Goal: Navigation & Orientation: Find specific page/section

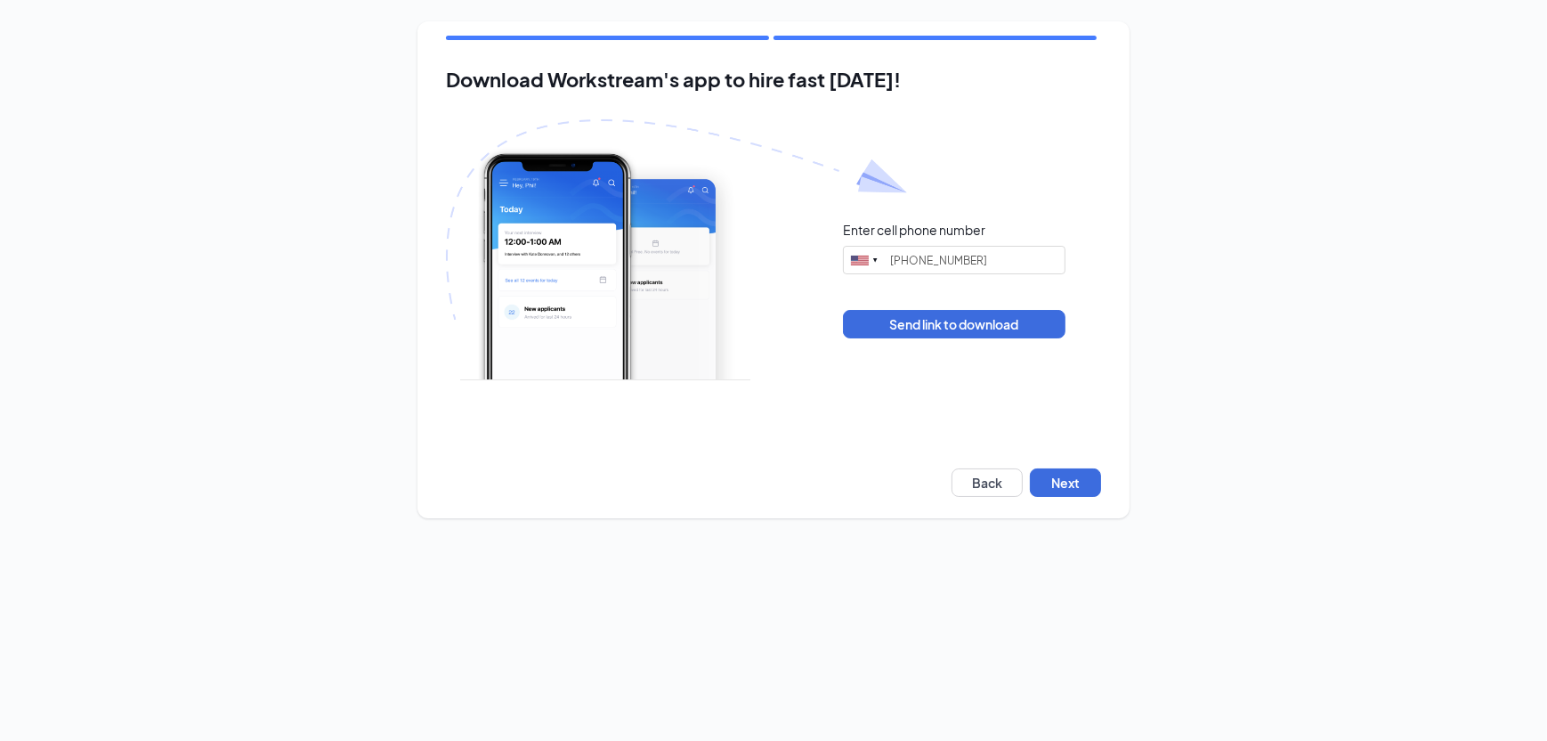
type input "[PHONE_NUMBER]"
click at [1074, 479] on button "Next" at bounding box center [1065, 482] width 71 height 28
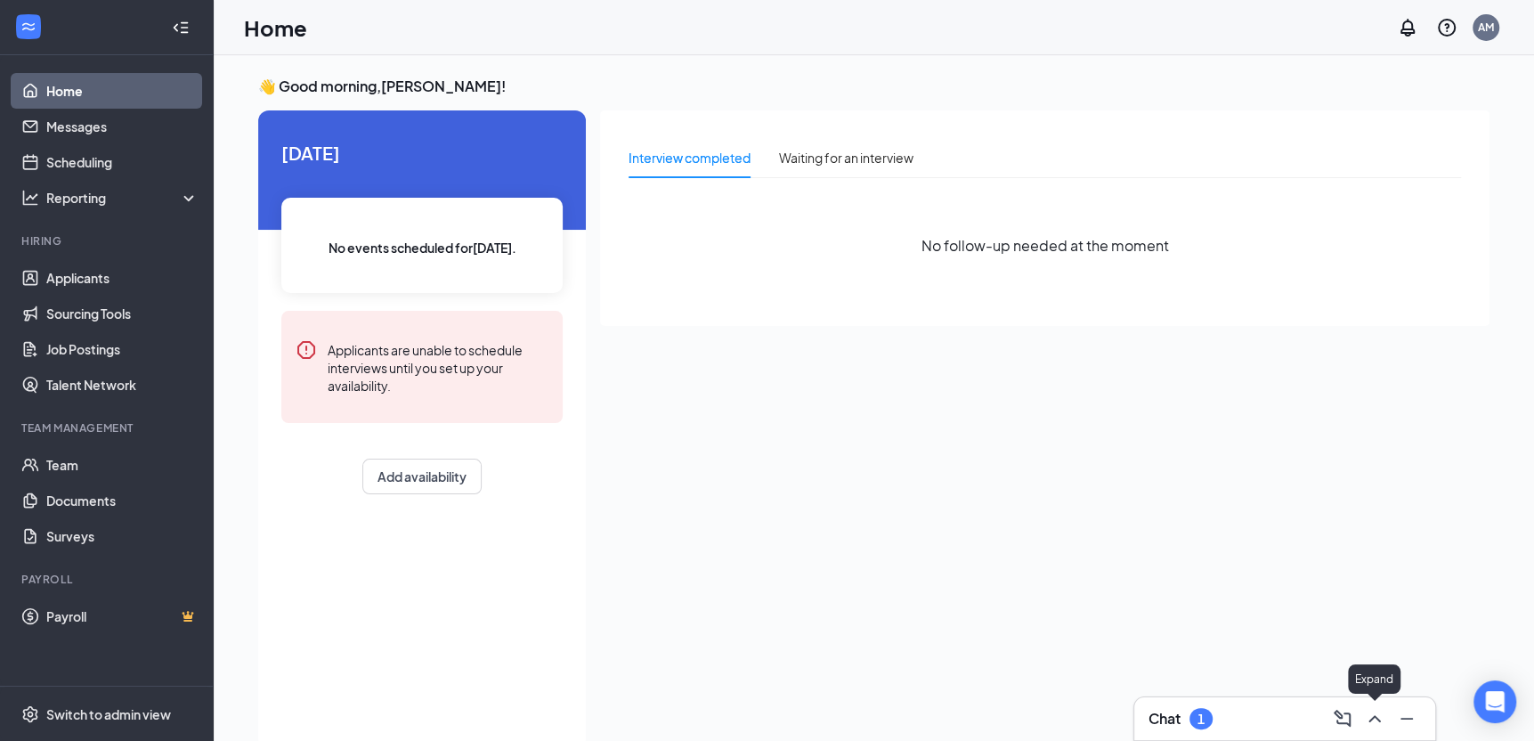
click at [1372, 719] on icon "ChevronUp" at bounding box center [1374, 718] width 21 height 21
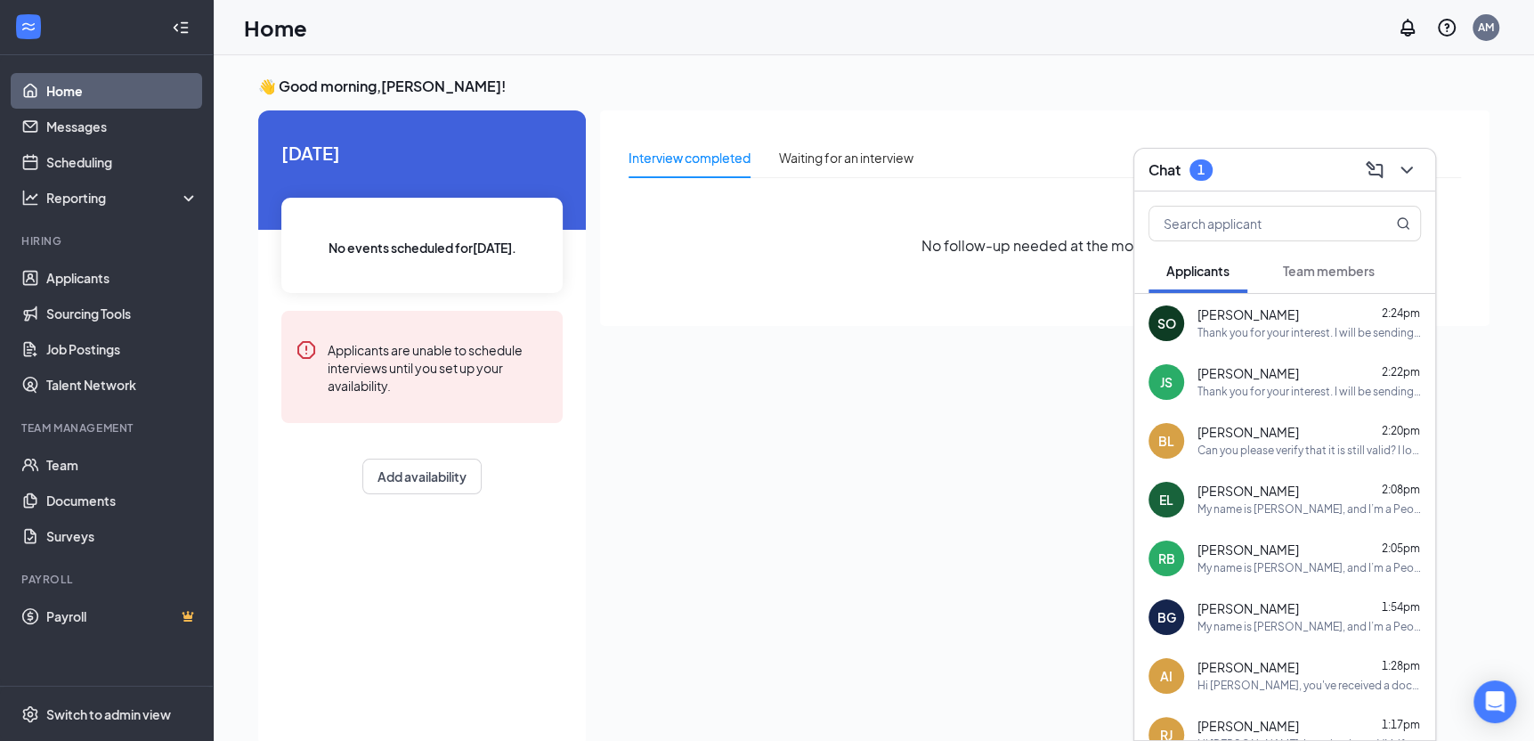
click at [1303, 273] on span "Team members" at bounding box center [1329, 271] width 92 height 16
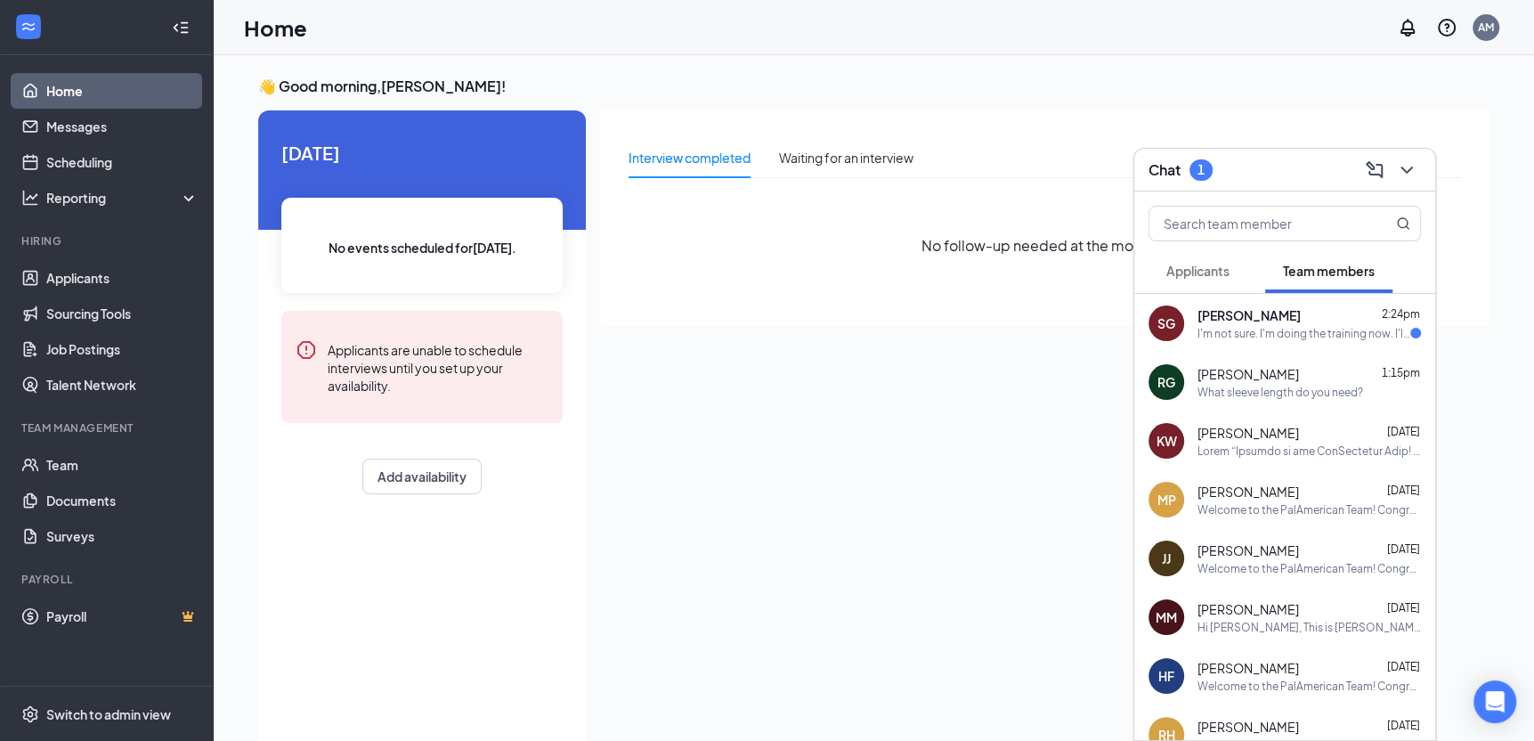
click at [1261, 326] on div "I'm not sure. I'm doing the training now. I'll check later." at bounding box center [1303, 333] width 213 height 15
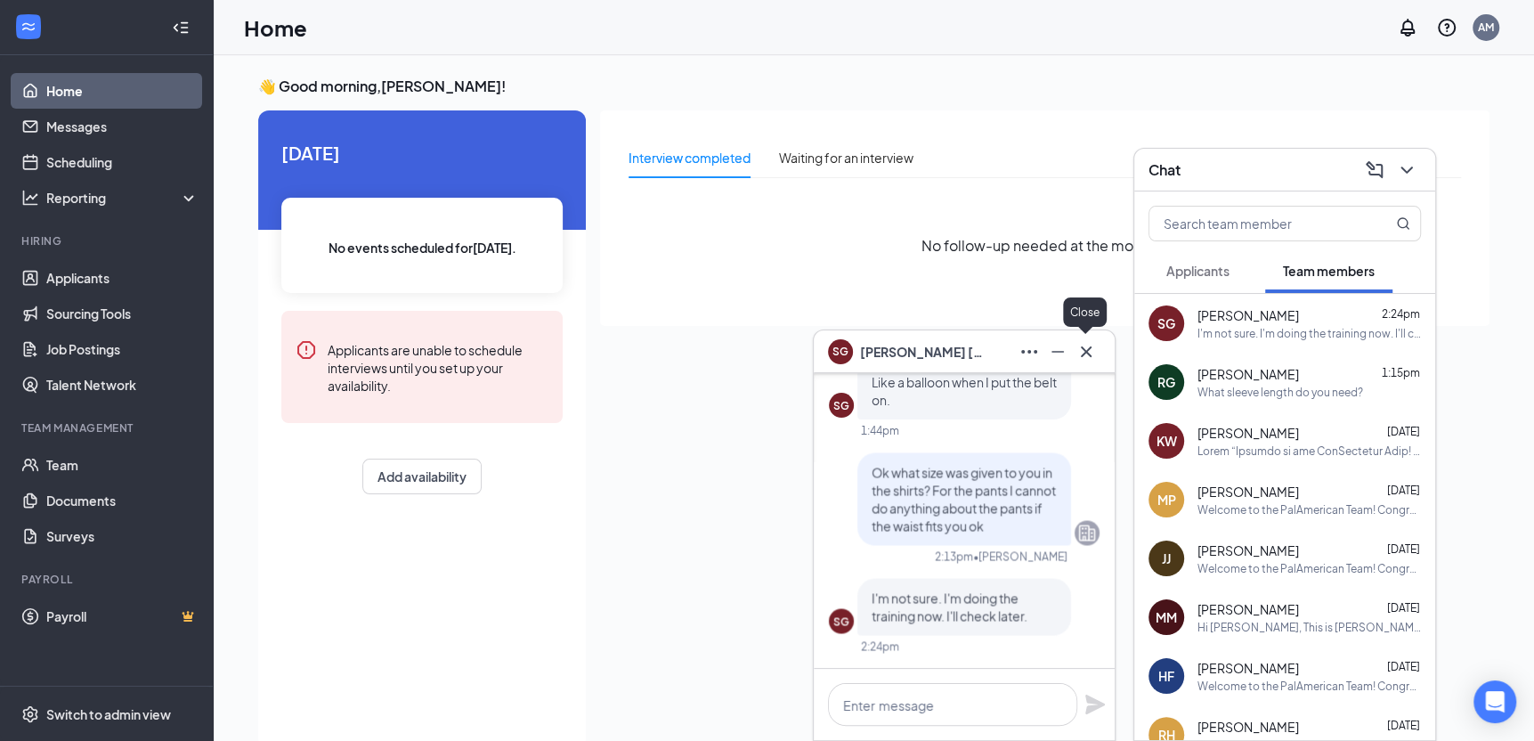
click at [1085, 353] on icon "Cross" at bounding box center [1085, 351] width 21 height 21
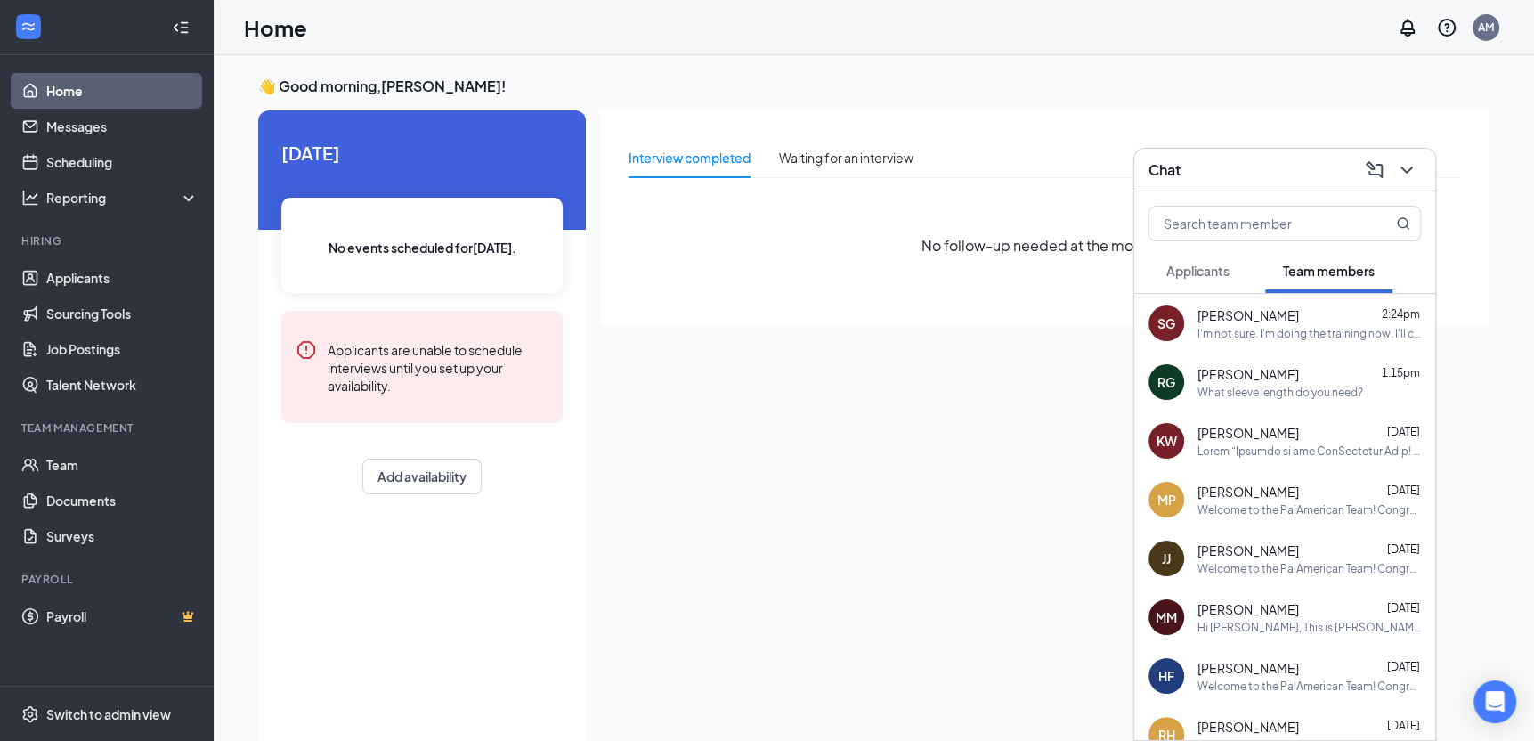
click at [1182, 267] on span "Applicants" at bounding box center [1197, 271] width 63 height 16
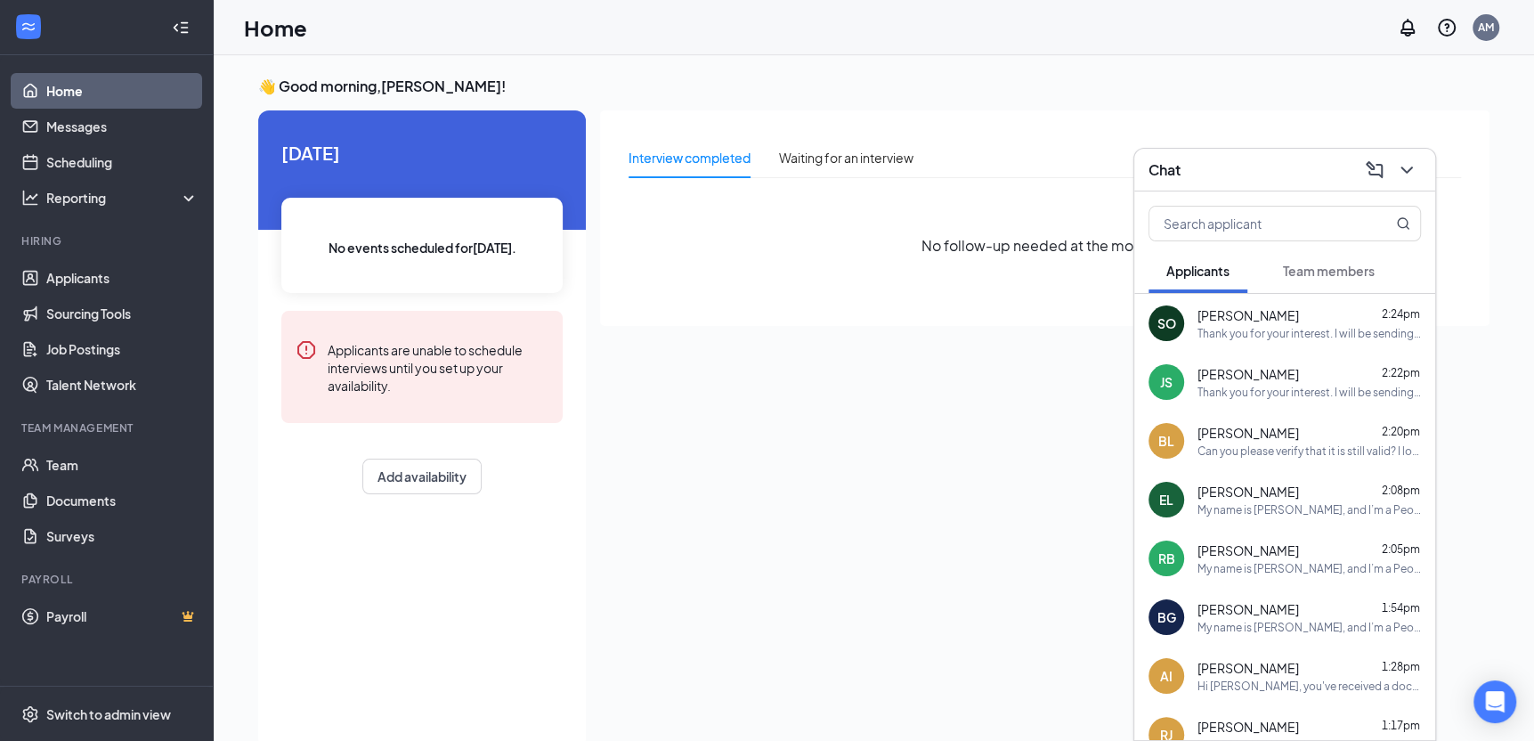
click at [1343, 276] on span "Team members" at bounding box center [1329, 271] width 92 height 16
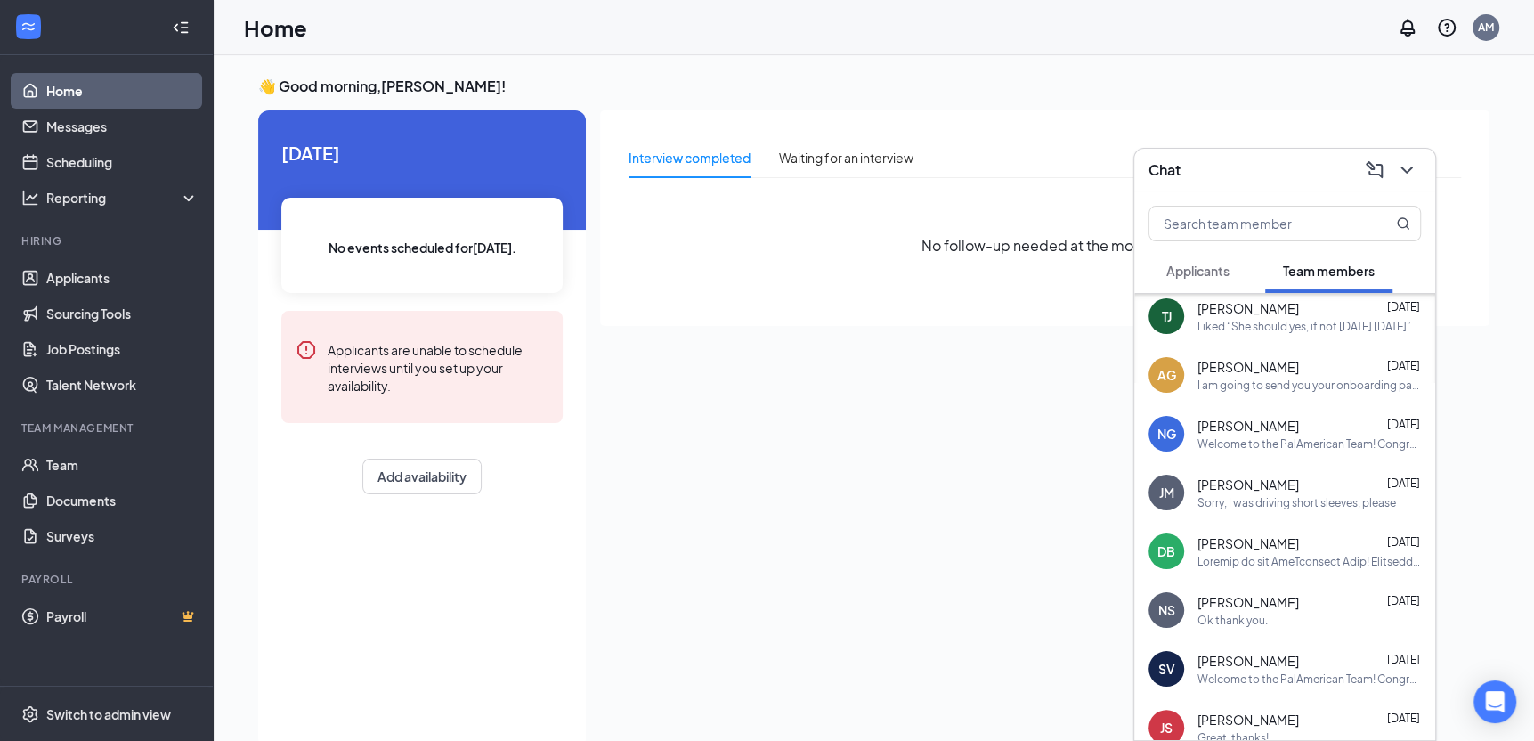
scroll to position [890, 0]
